Goal: Task Accomplishment & Management: Use online tool/utility

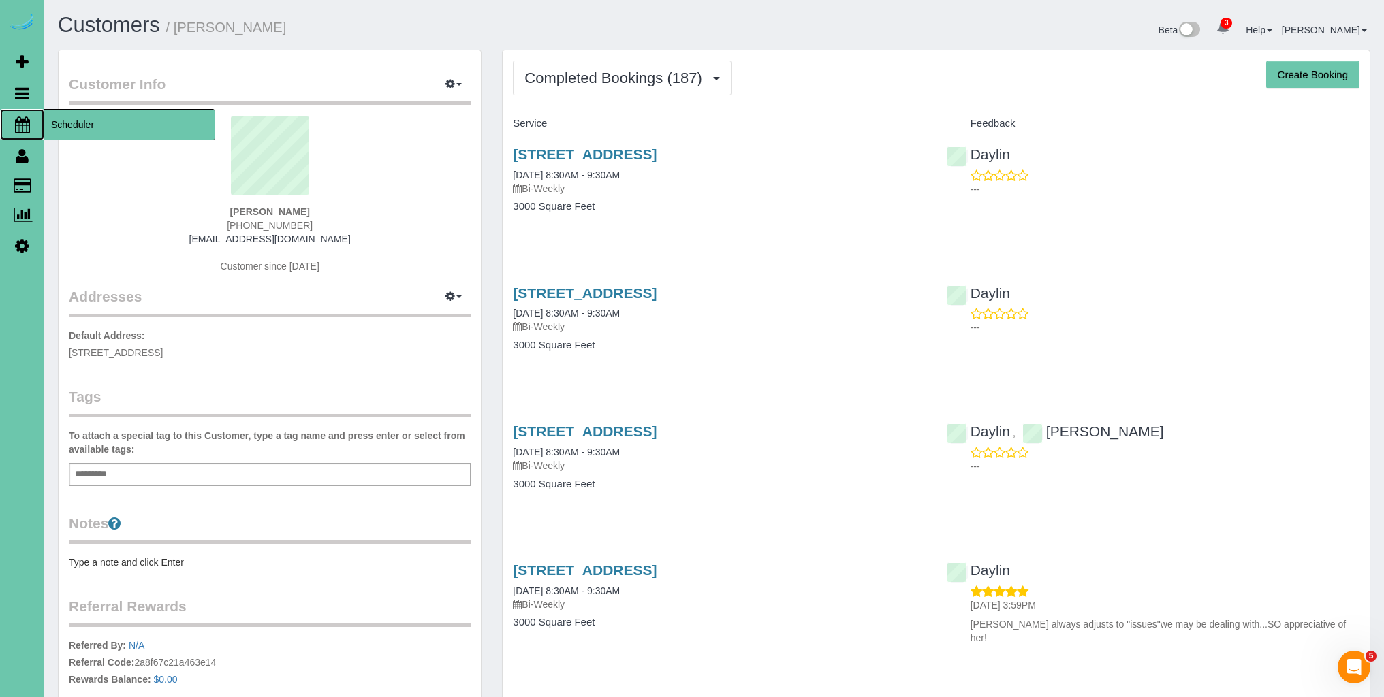
click at [29, 125] on icon at bounding box center [22, 124] width 15 height 16
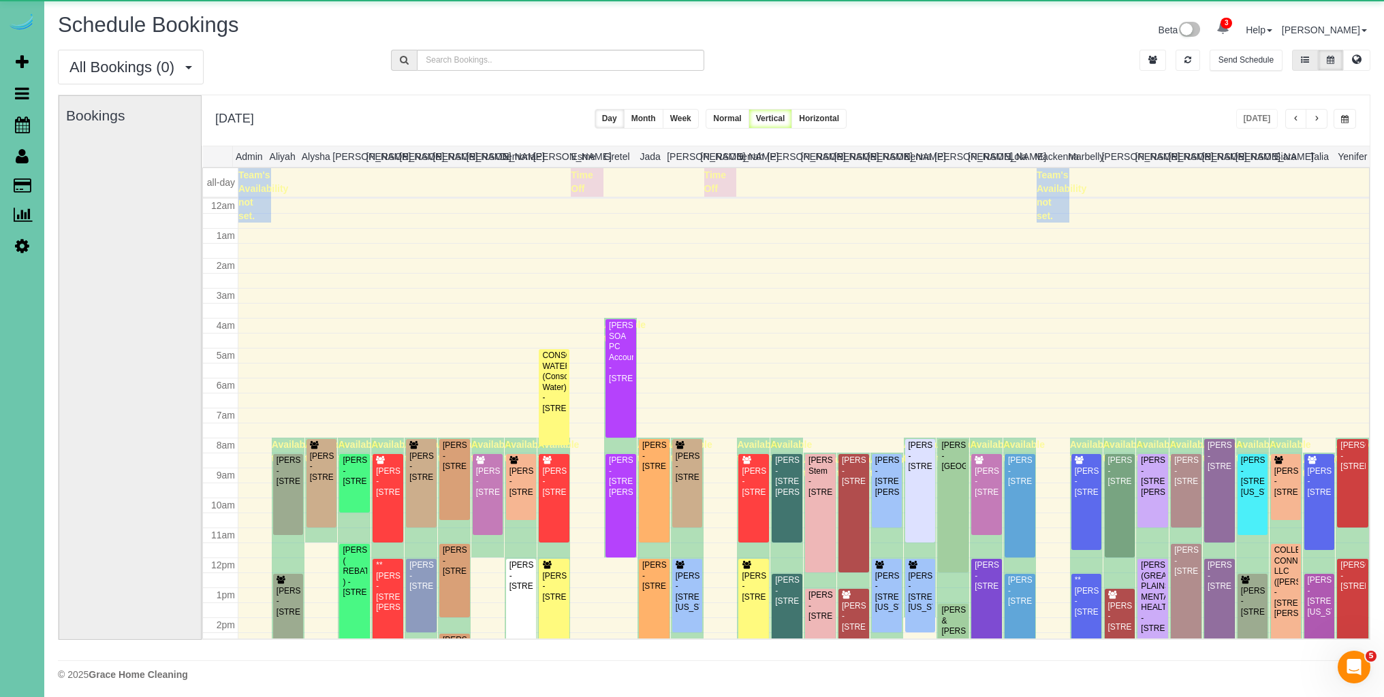
scroll to position [180, 0]
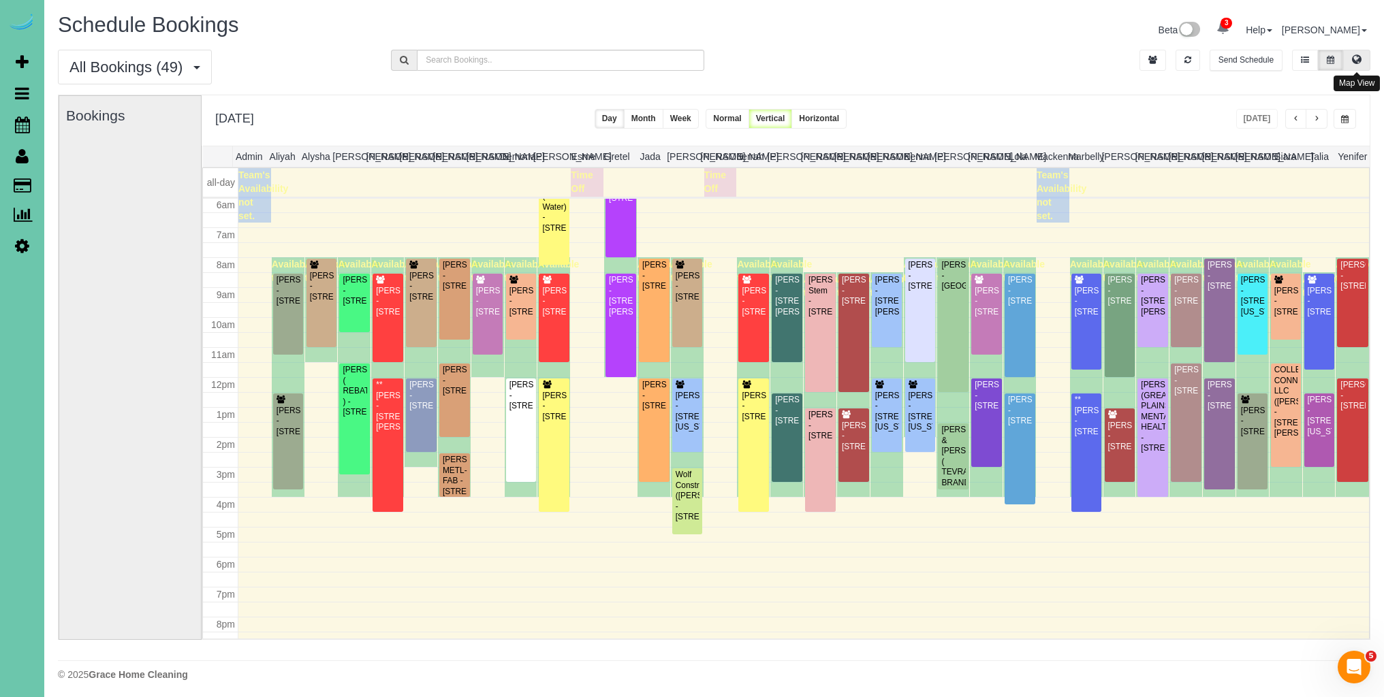
click at [1355, 58] on icon at bounding box center [1357, 59] width 10 height 8
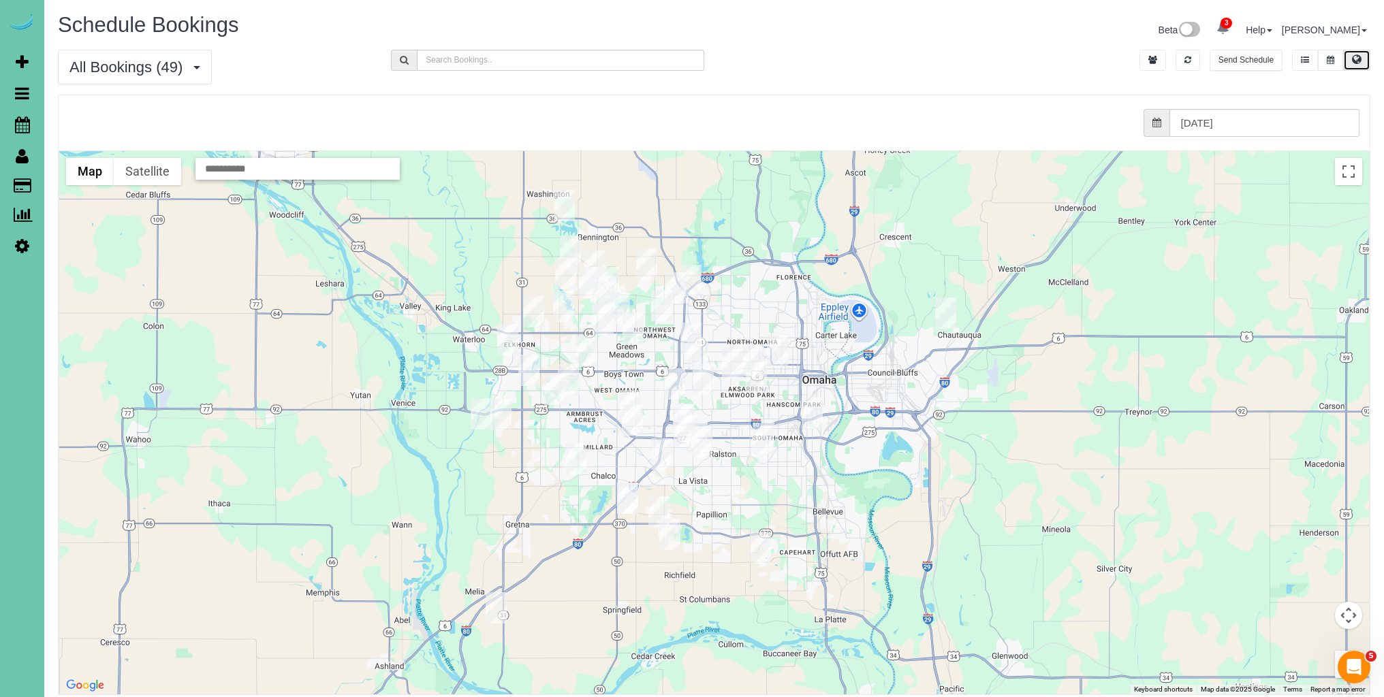
click at [561, 238] on img "10/03/2025 11:30AM - Danny Kile - 9021 N 173rd St, Bennington, NE 68007" at bounding box center [570, 251] width 21 height 31
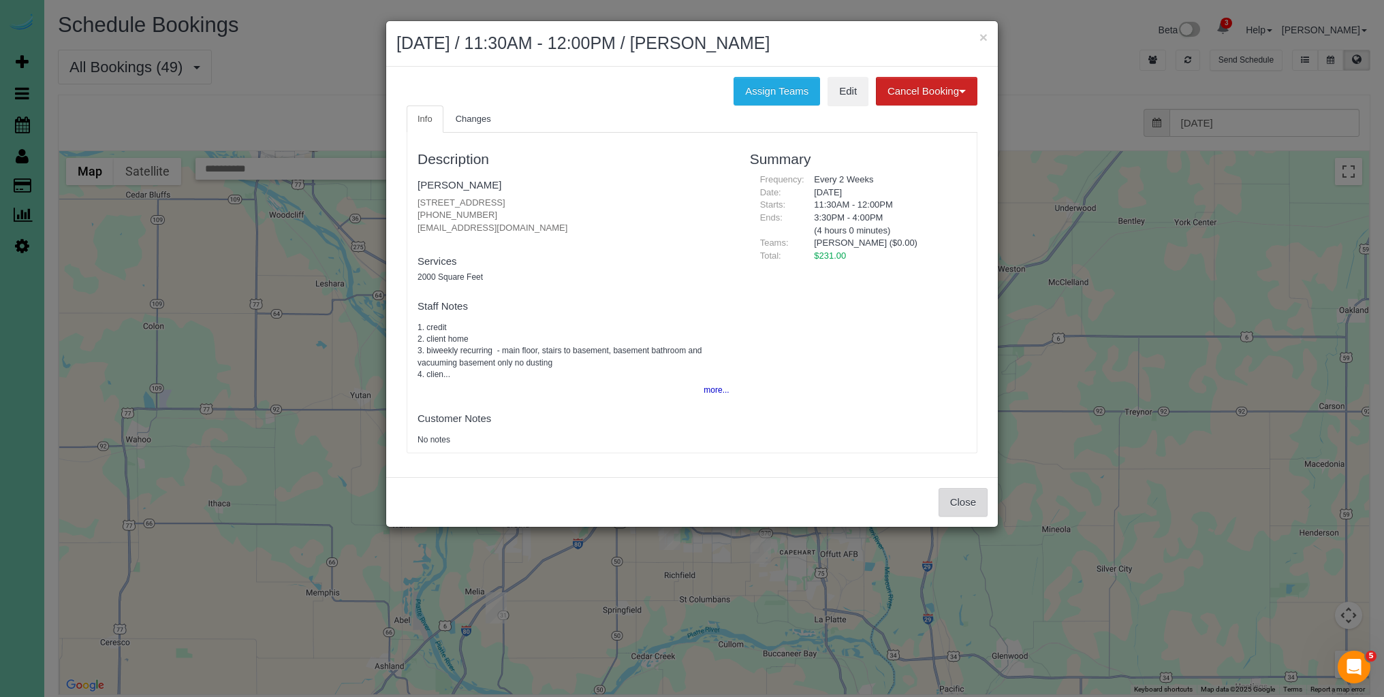
click at [975, 503] on button "Close" at bounding box center [962, 502] width 49 height 29
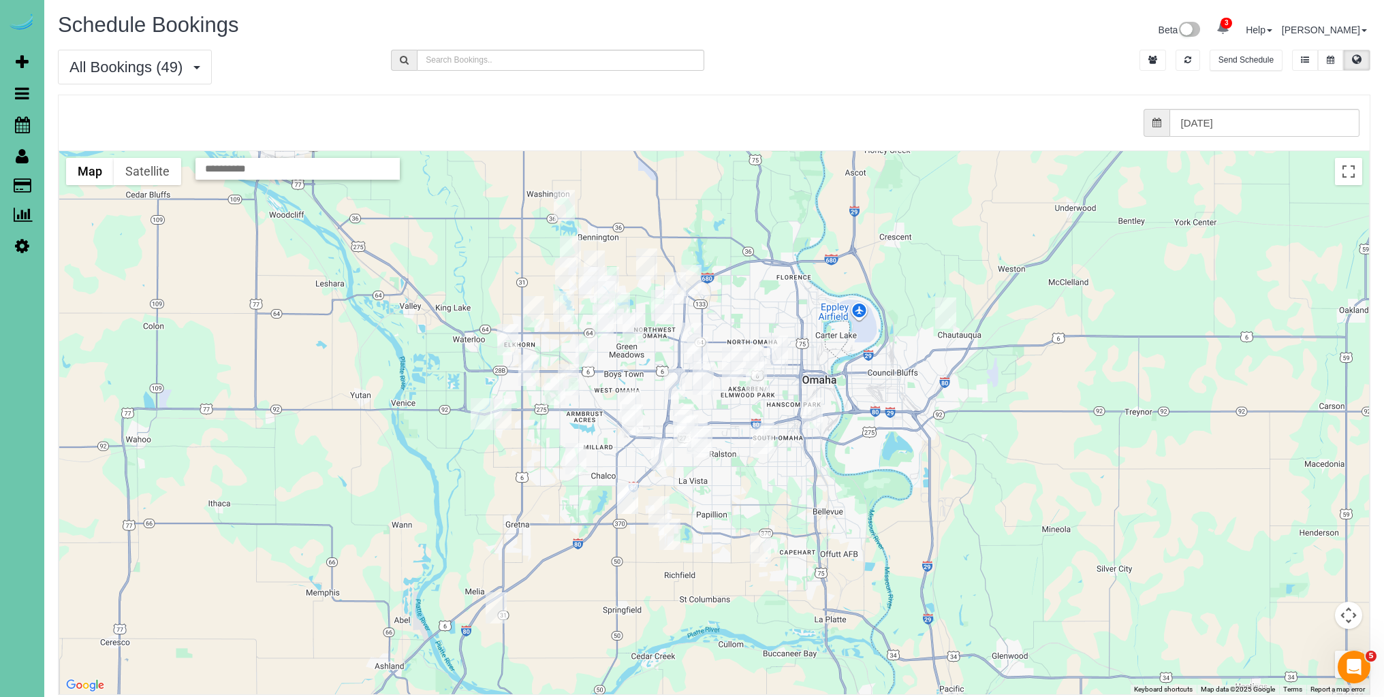
click at [566, 208] on img "10/03/2025 8:00AM - Amy Becker - 17624 N Reflection Cir, Bennington, NE 68007" at bounding box center [564, 205] width 21 height 31
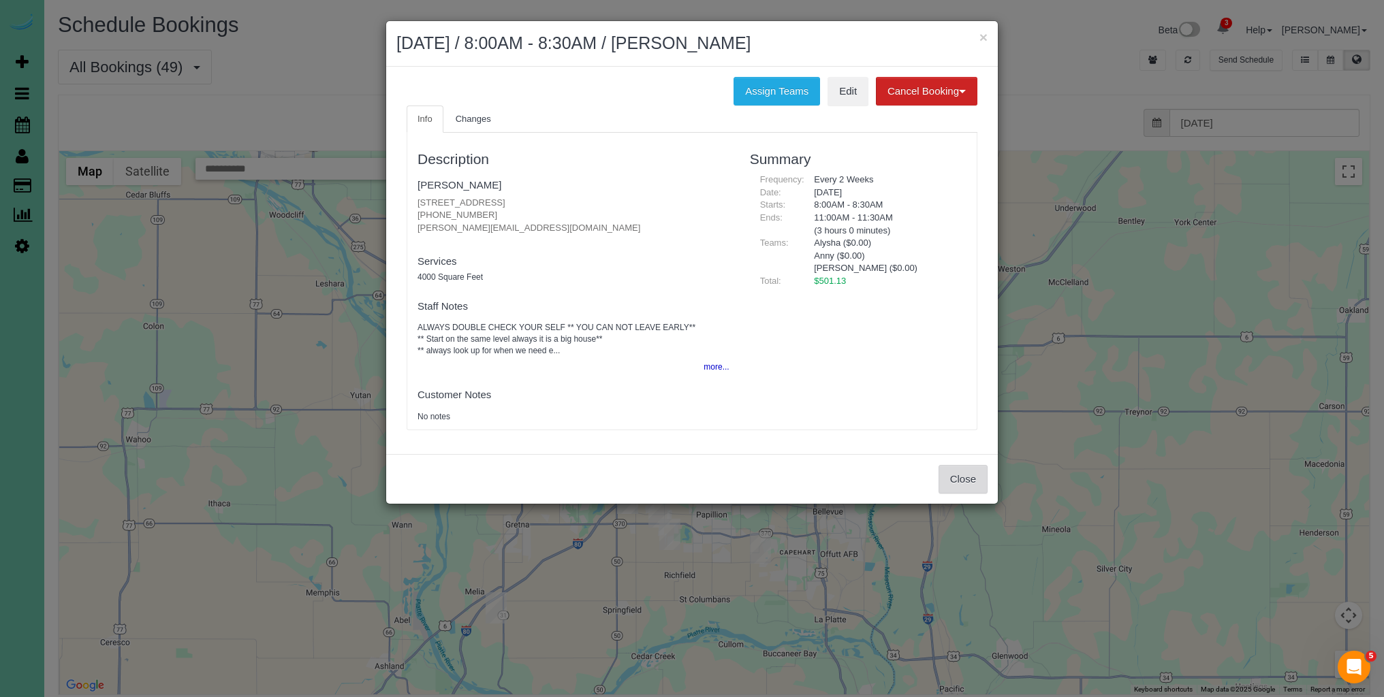
click at [963, 485] on button "Close" at bounding box center [962, 479] width 49 height 29
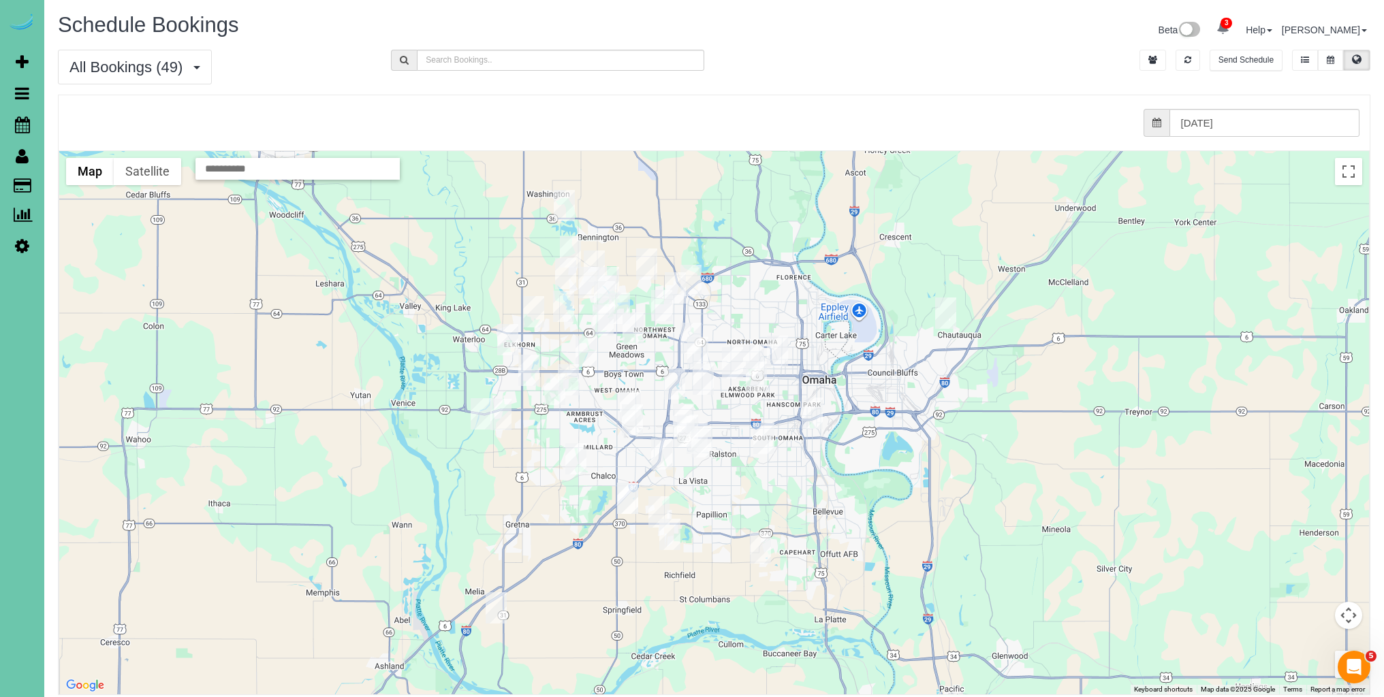
click at [538, 309] on img "10/03/2025 12:30PM - Elizabeth Jonas - 4104 N 195th Street, Elkhorn, NE 68022" at bounding box center [533, 311] width 21 height 31
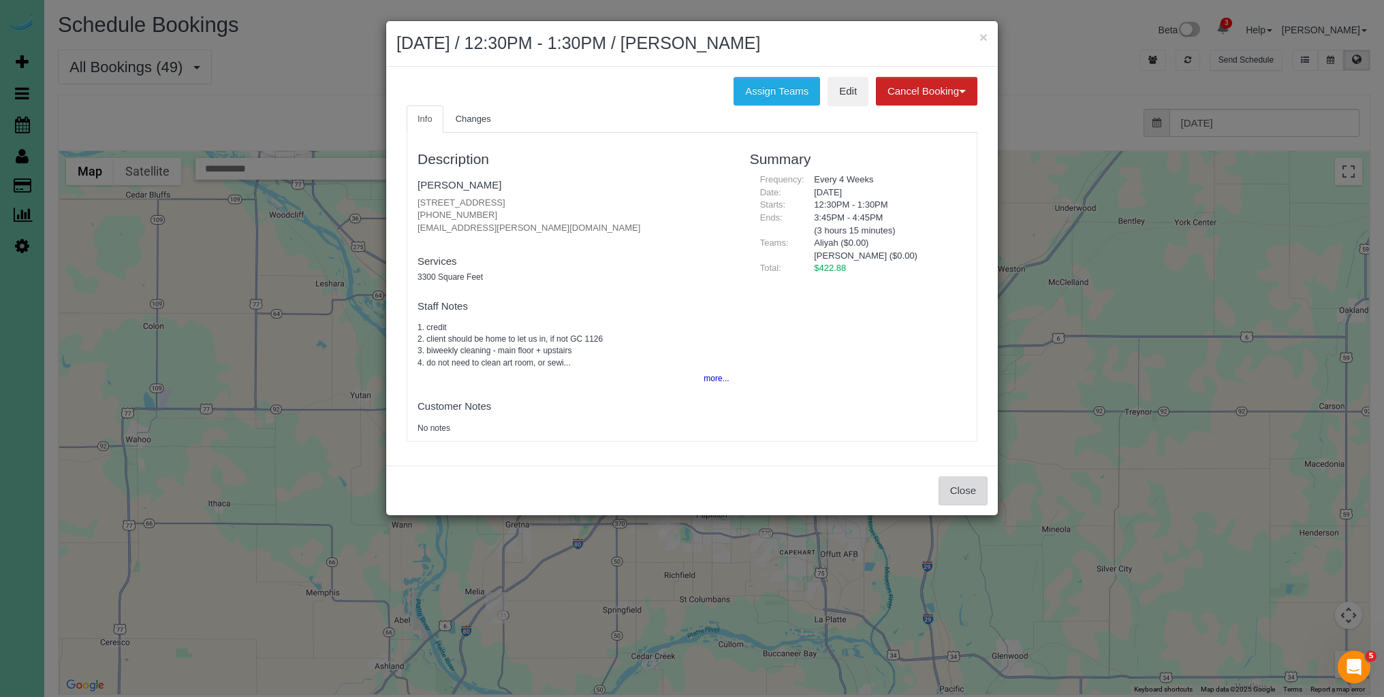
click at [955, 494] on button "Close" at bounding box center [962, 491] width 49 height 29
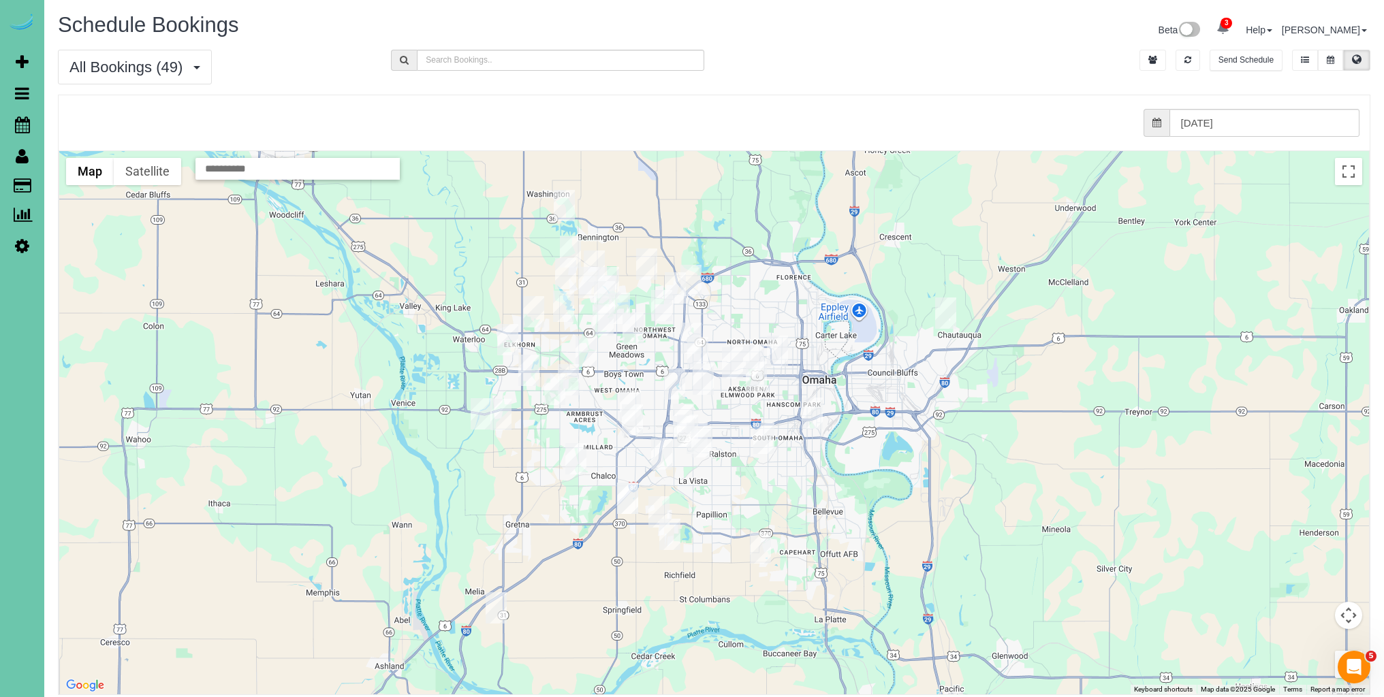
click at [502, 340] on img "10/03/2025 12:30PM - Melanie Judkins - 1618 N 213th Street, Elkhorn, NE 68022" at bounding box center [507, 339] width 21 height 31
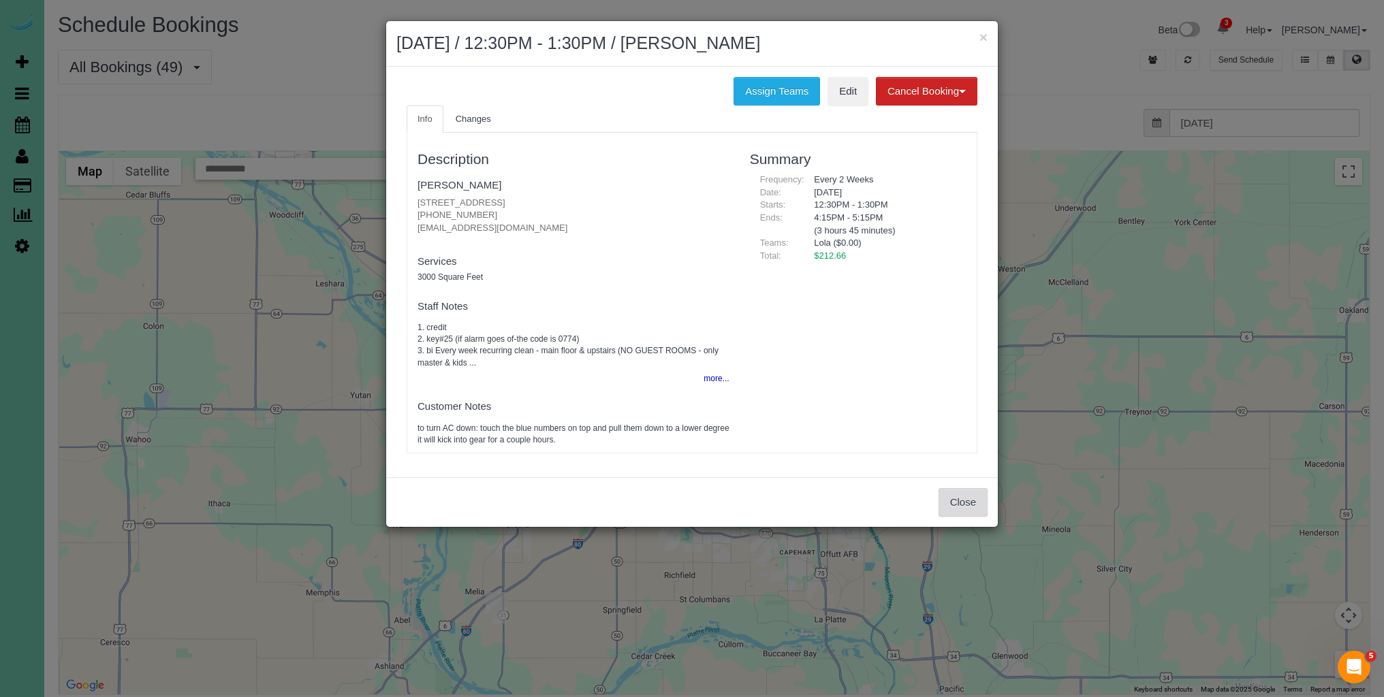
click at [966, 496] on button "Close" at bounding box center [962, 502] width 49 height 29
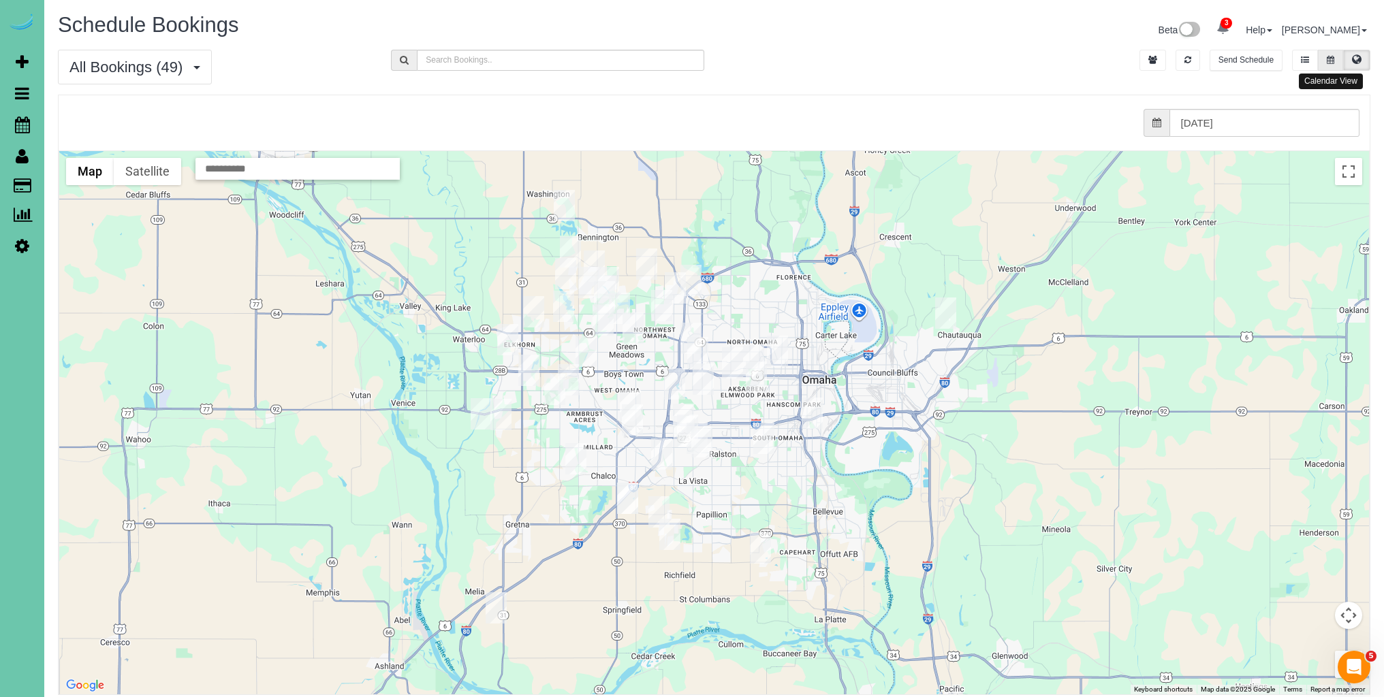
click at [1332, 57] on icon at bounding box center [1329, 60] width 7 height 8
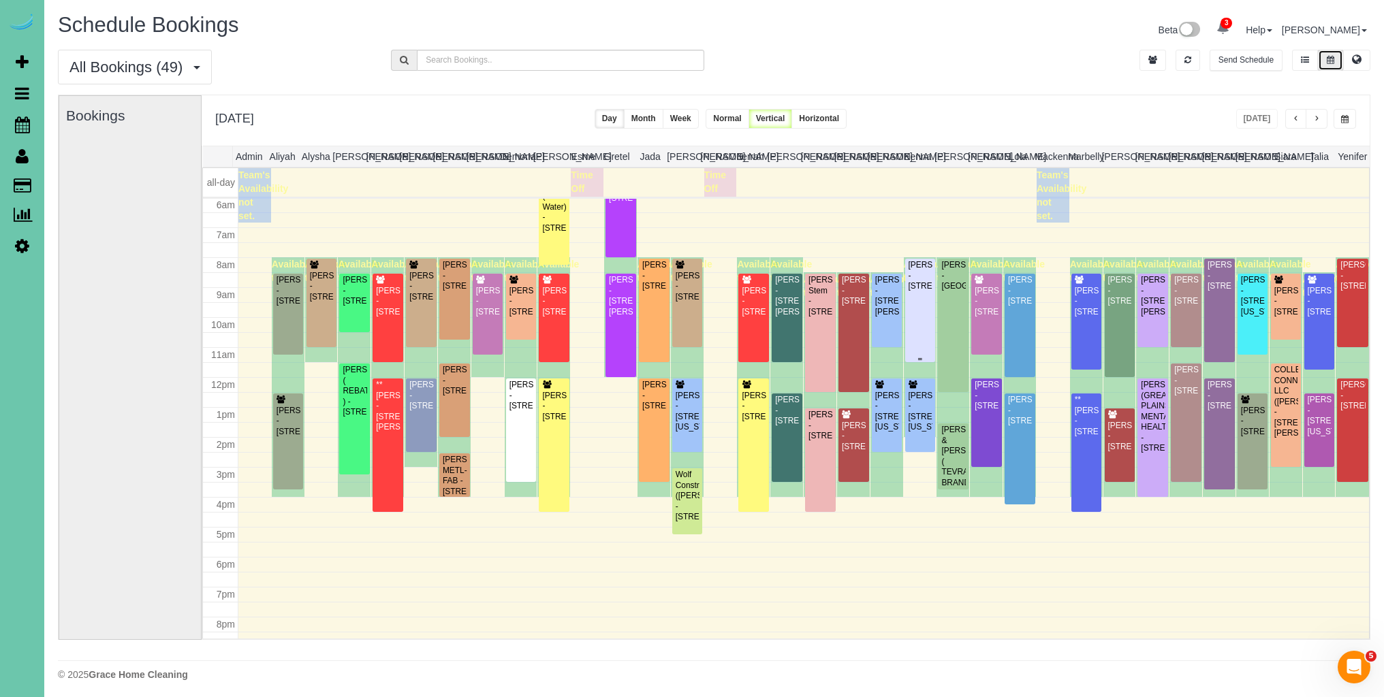
click at [927, 291] on div "[PERSON_NAME] - [STREET_ADDRESS]" at bounding box center [920, 275] width 25 height 31
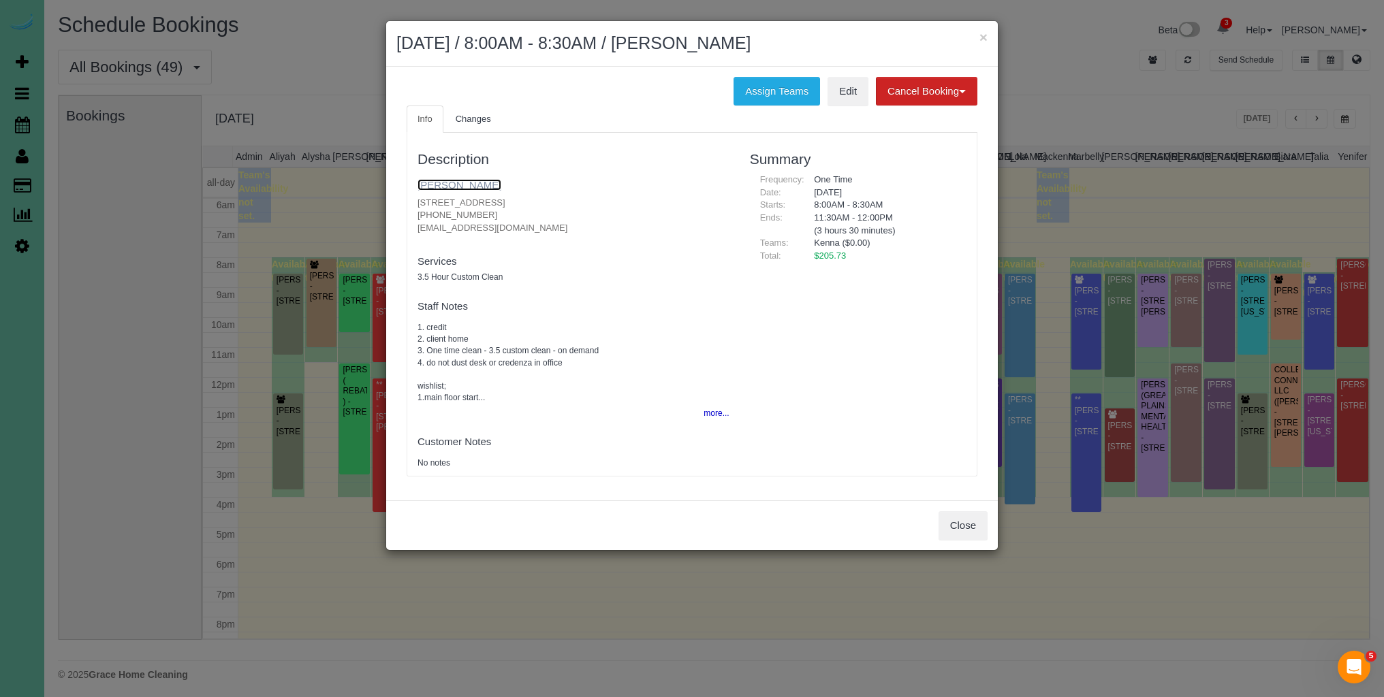
click at [461, 181] on link "[PERSON_NAME]" at bounding box center [459, 185] width 84 height 12
click at [966, 524] on button "Close" at bounding box center [962, 525] width 49 height 29
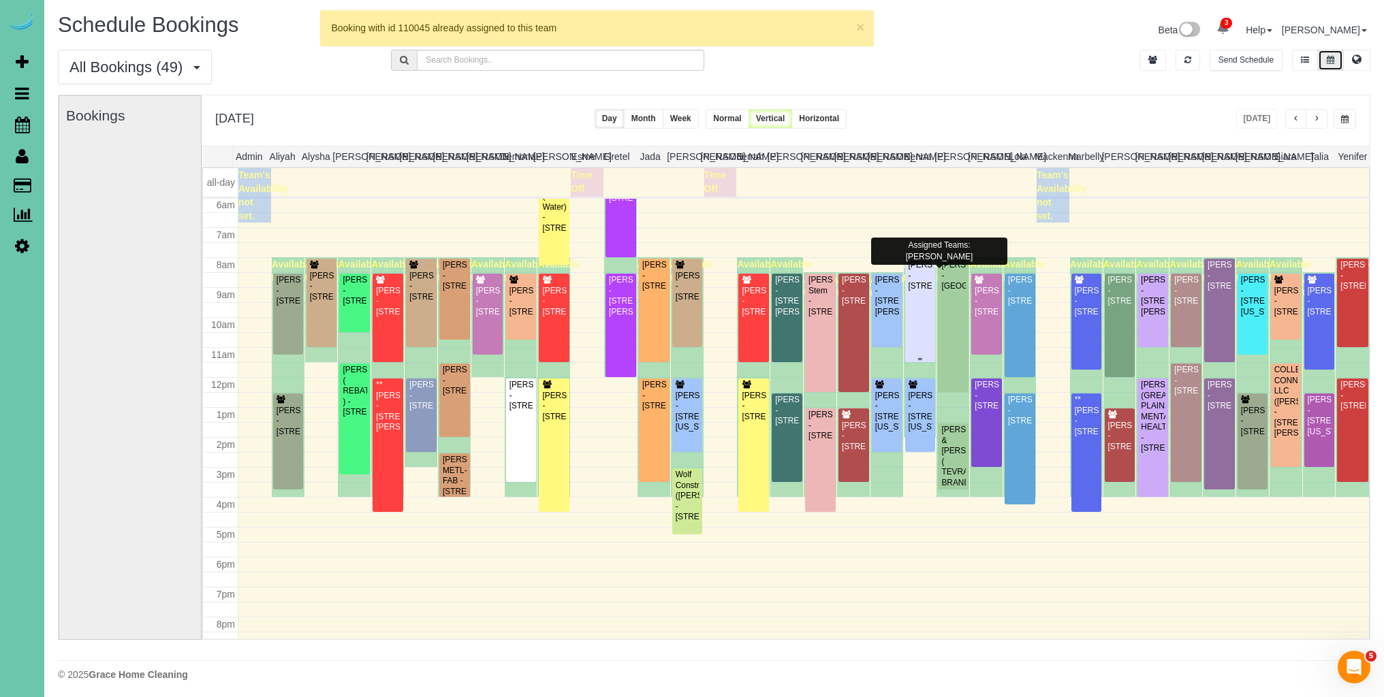
click at [927, 291] on div "[PERSON_NAME] - [STREET_ADDRESS]" at bounding box center [920, 275] width 25 height 31
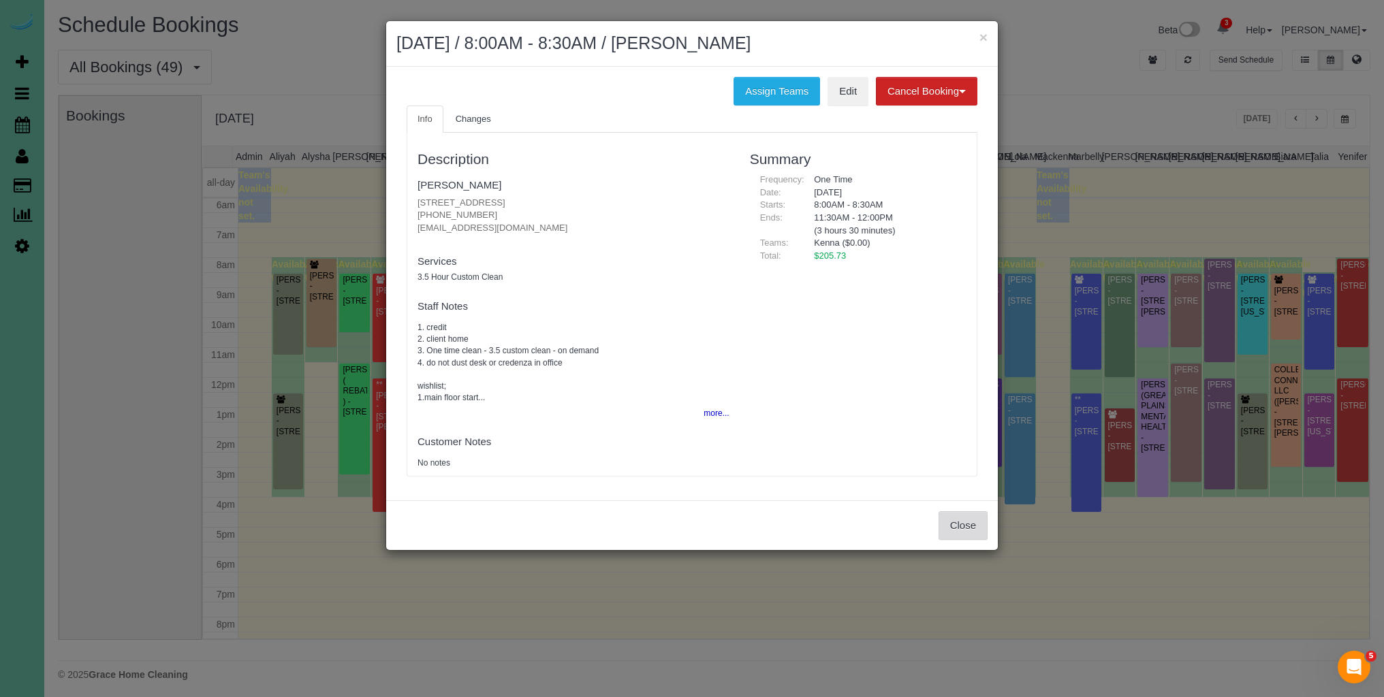
click at [966, 533] on button "Close" at bounding box center [962, 525] width 49 height 29
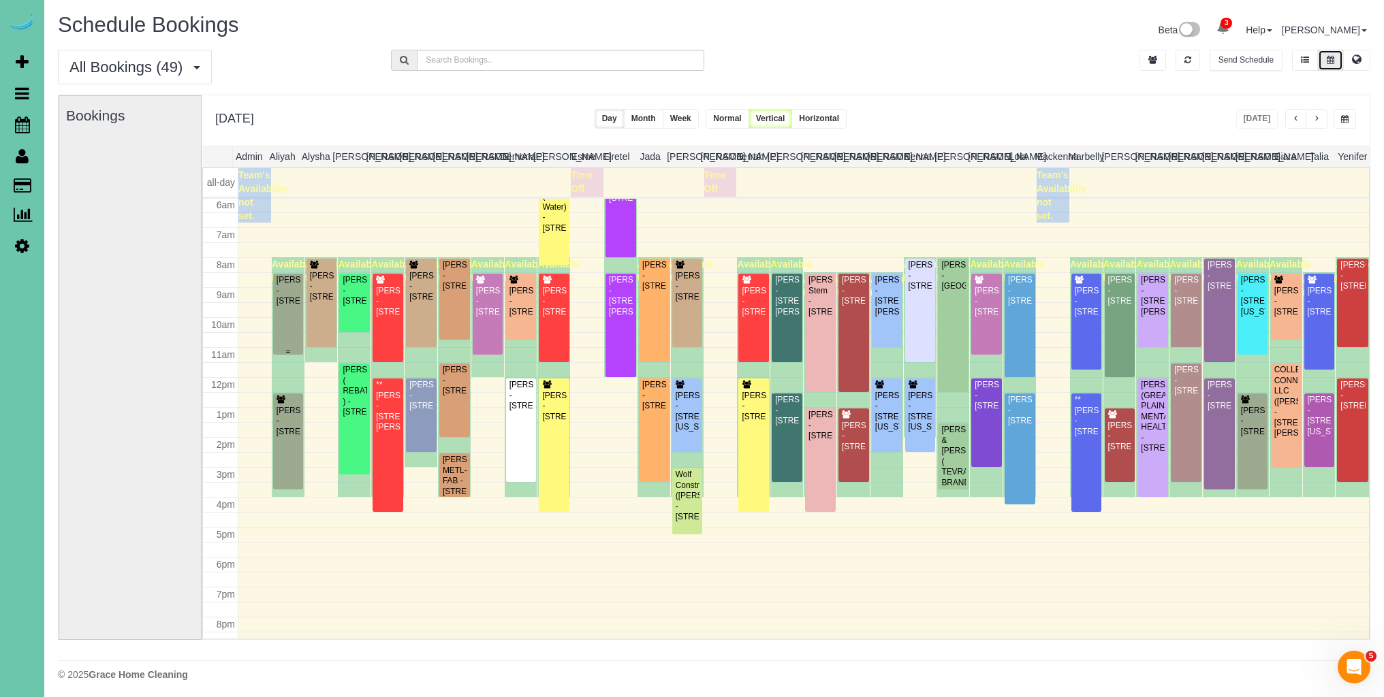
click at [288, 306] on div "[PERSON_NAME] - [STREET_ADDRESS]" at bounding box center [288, 290] width 25 height 31
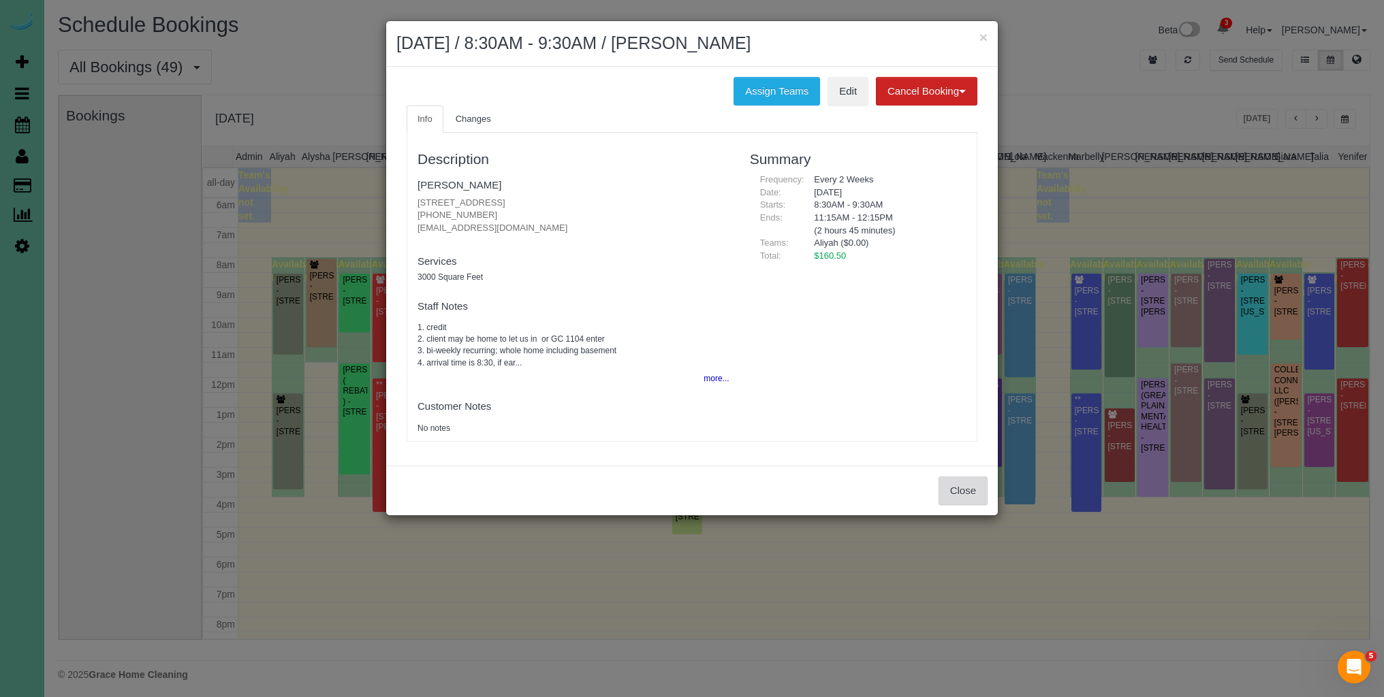
click at [976, 500] on button "Close" at bounding box center [962, 491] width 49 height 29
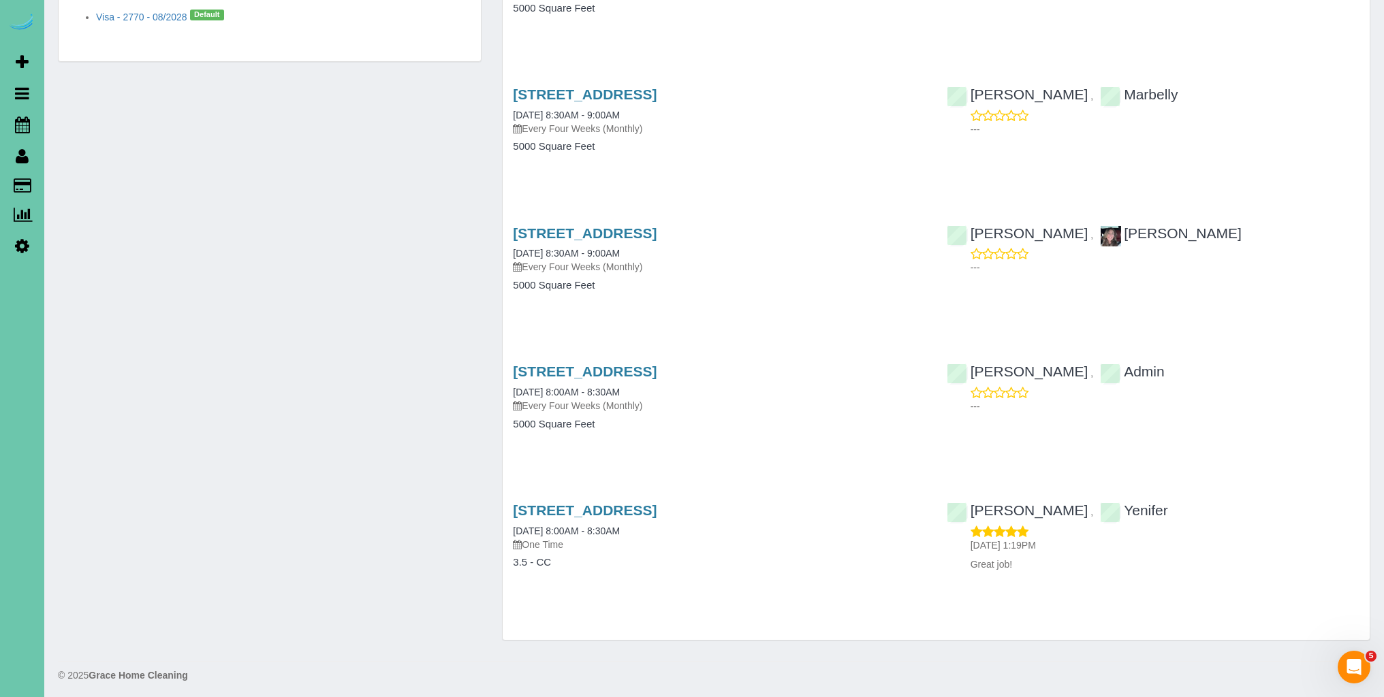
scroll to position [757, 0]
